Goal: Check status

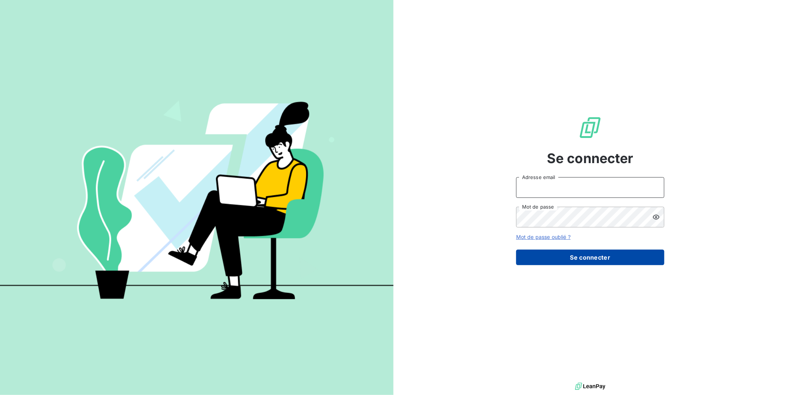
type input "[EMAIL_ADDRESS][DOMAIN_NAME]"
click at [569, 257] on button "Se connecter" at bounding box center [590, 258] width 148 height 16
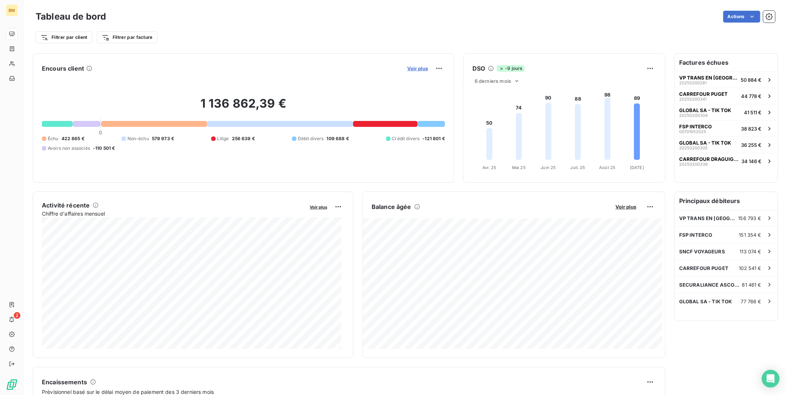
click at [412, 69] on span "Voir plus" at bounding box center [417, 69] width 21 height 6
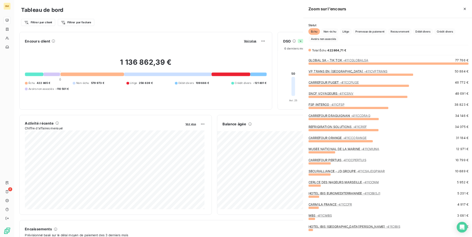
scroll to position [284, 278]
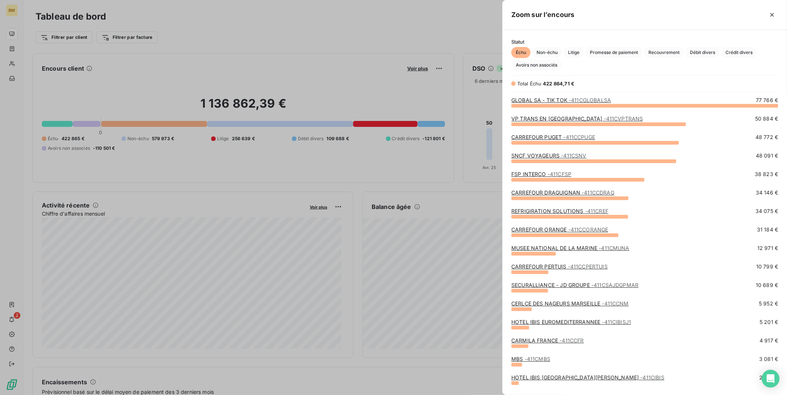
click at [563, 160] on div "grid" at bounding box center [593, 162] width 165 height 4
click at [562, 154] on span "- 411CSNV" at bounding box center [573, 156] width 25 height 6
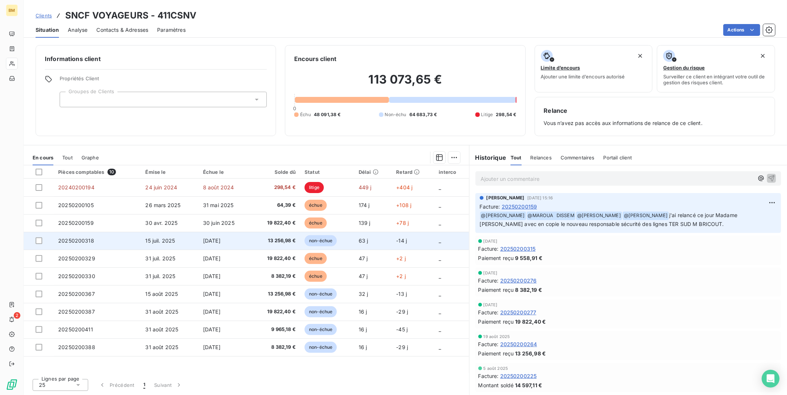
click at [286, 240] on span "13 256,98 €" at bounding box center [276, 240] width 40 height 7
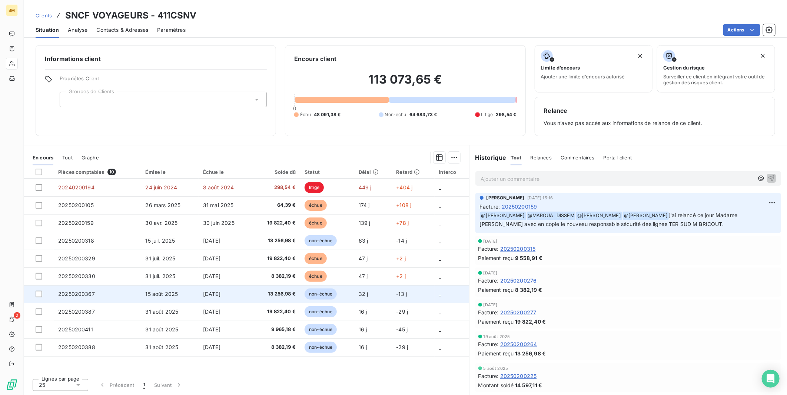
click at [218, 291] on span "[DATE]" at bounding box center [211, 294] width 17 height 6
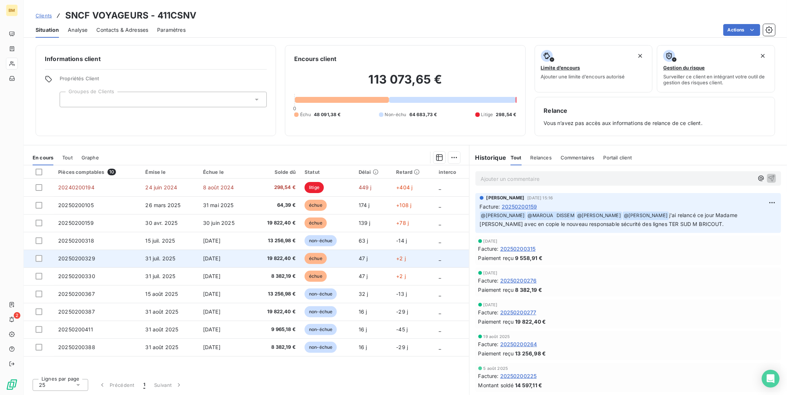
click at [278, 258] on span "19 822,40 €" at bounding box center [276, 258] width 40 height 7
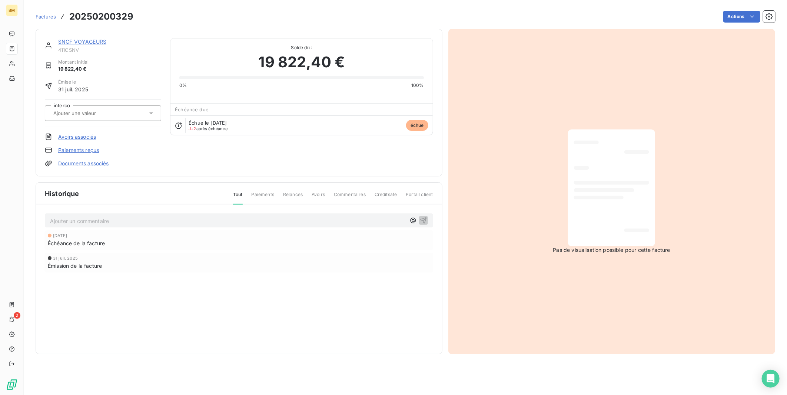
click at [610, 200] on div at bounding box center [611, 188] width 75 height 105
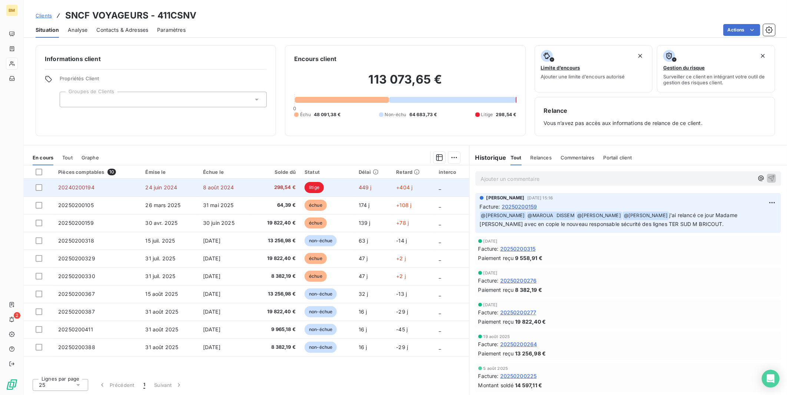
click at [229, 184] on span "8 août 2024" at bounding box center [218, 187] width 31 height 6
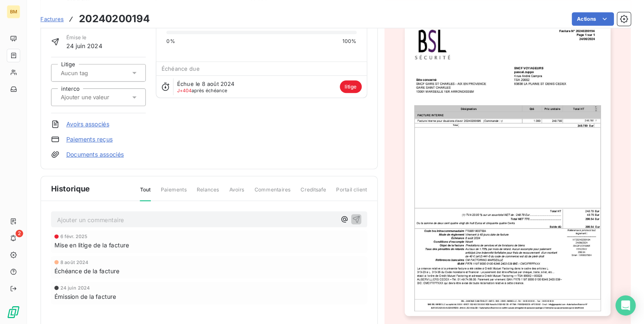
scroll to position [50, 0]
